Goal: Transaction & Acquisition: Purchase product/service

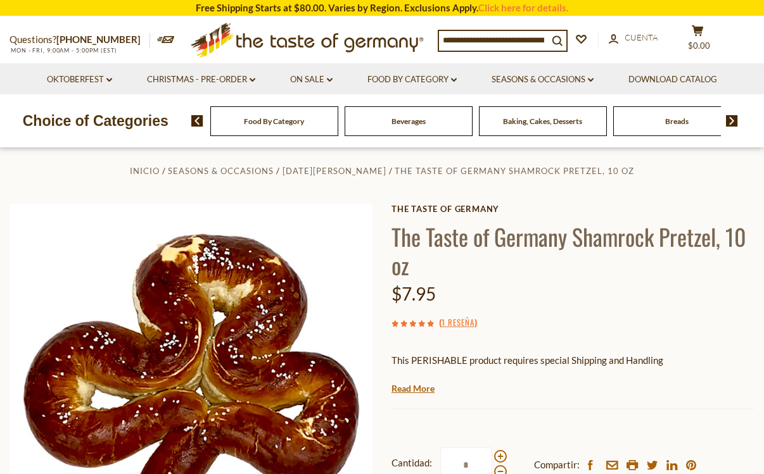
scroll to position [253, 0]
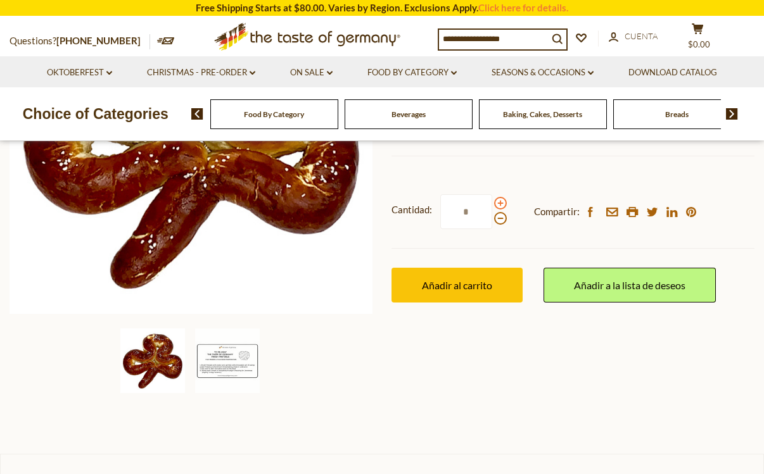
click at [201, 205] on span at bounding box center [500, 203] width 13 height 13
click at [201, 205] on input "*" at bounding box center [466, 211] width 52 height 35
click at [201, 205] on span at bounding box center [500, 203] width 13 height 13
click at [201, 205] on input "*" at bounding box center [466, 211] width 52 height 35
click at [201, 205] on span at bounding box center [500, 203] width 13 height 13
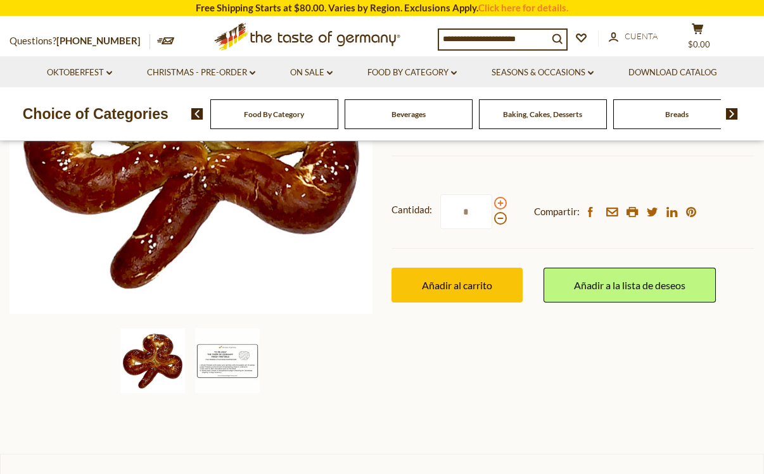
click at [201, 205] on input "*" at bounding box center [466, 211] width 52 height 35
click at [201, 205] on span at bounding box center [500, 203] width 13 height 13
click at [201, 205] on input "*" at bounding box center [466, 211] width 52 height 35
click at [201, 222] on span at bounding box center [500, 218] width 13 height 13
click at [201, 222] on input "*" at bounding box center [466, 211] width 52 height 35
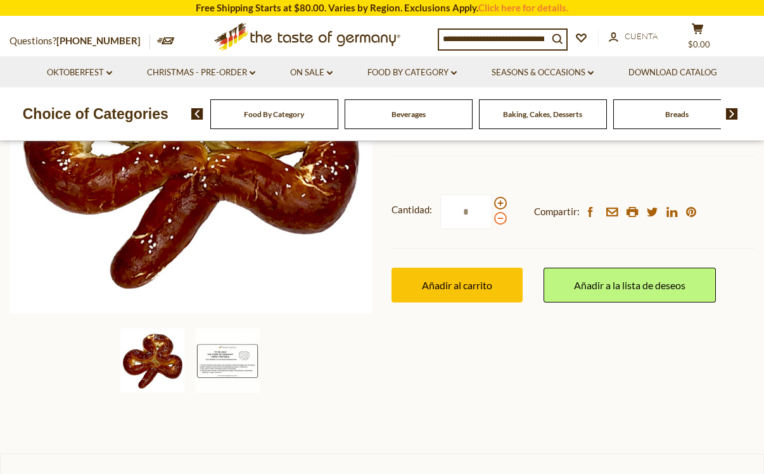
click at [201, 222] on span at bounding box center [500, 218] width 13 height 13
click at [201, 222] on input "*" at bounding box center [466, 211] width 52 height 35
type input "*"
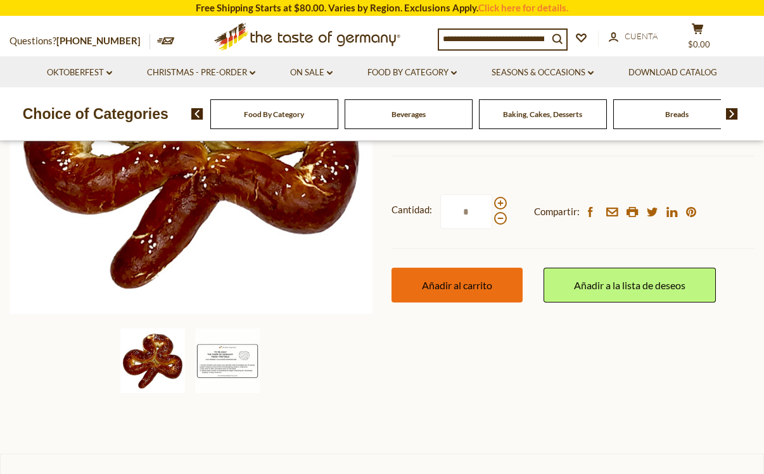
click at [201, 302] on button "Añadir al carrito" at bounding box center [456, 285] width 131 height 35
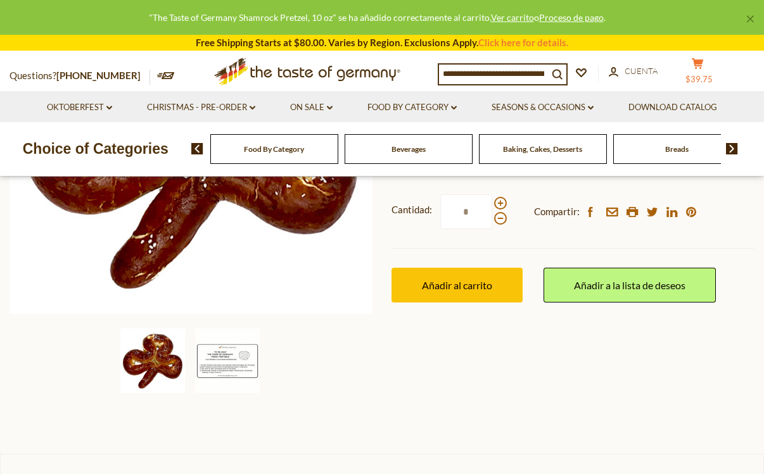
click at [201, 73] on button "cart $39.75" at bounding box center [697, 74] width 38 height 32
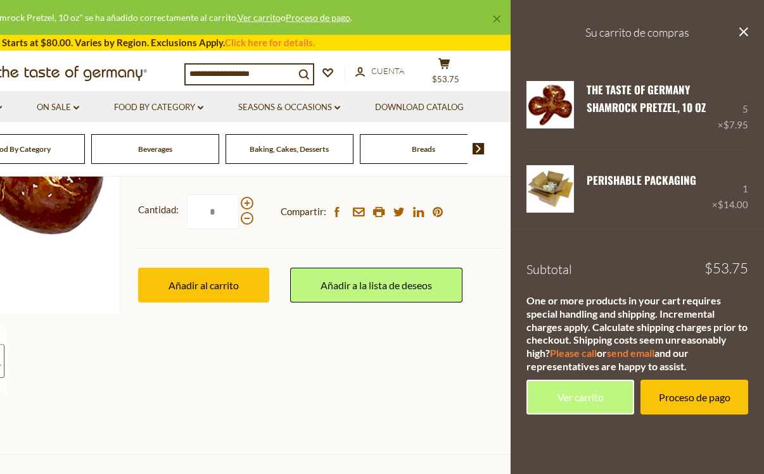
click at [201, 305] on div "One or more products in your cart requires special handling and shipping. Incre…" at bounding box center [637, 334] width 222 height 79
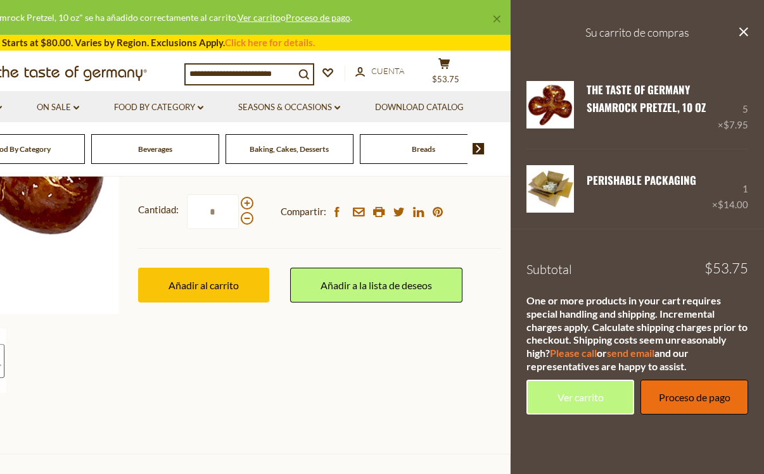
click at [201, 395] on link "Proceso de pago" at bounding box center [694, 397] width 108 height 35
